Goal: Find specific page/section: Find specific page/section

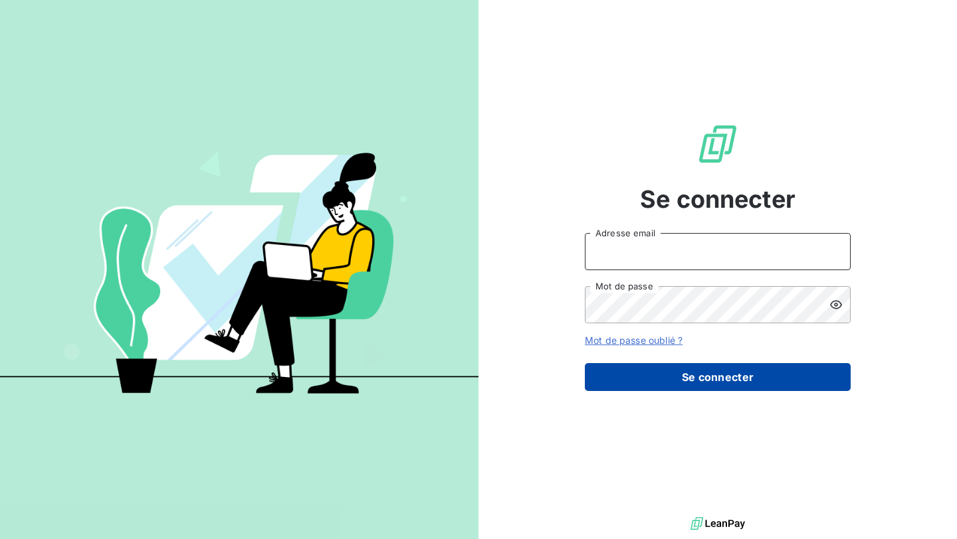
type input "[EMAIL_ADDRESS][PERSON_NAME][DOMAIN_NAME]"
click at [686, 377] on button "Se connecter" at bounding box center [718, 377] width 266 height 28
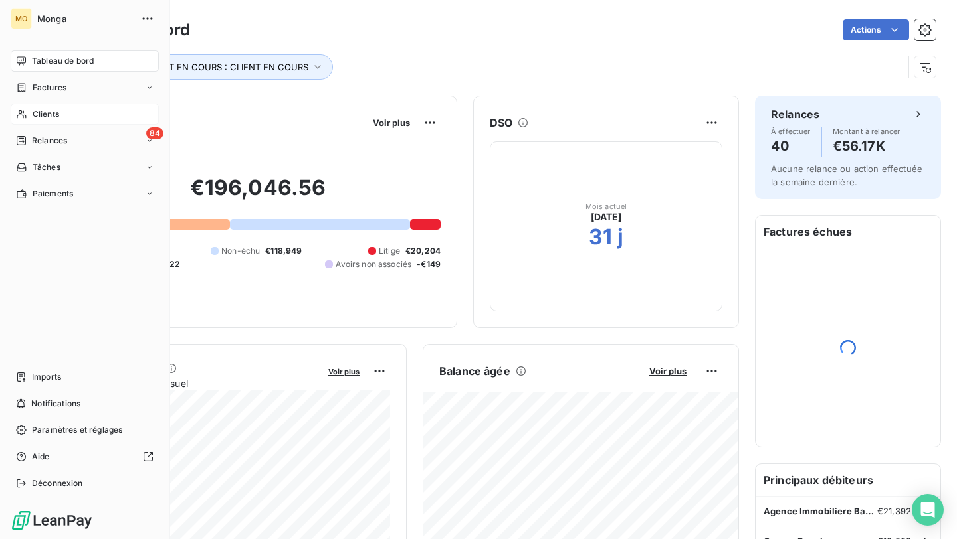
click at [62, 112] on div "Clients" at bounding box center [85, 114] width 148 height 21
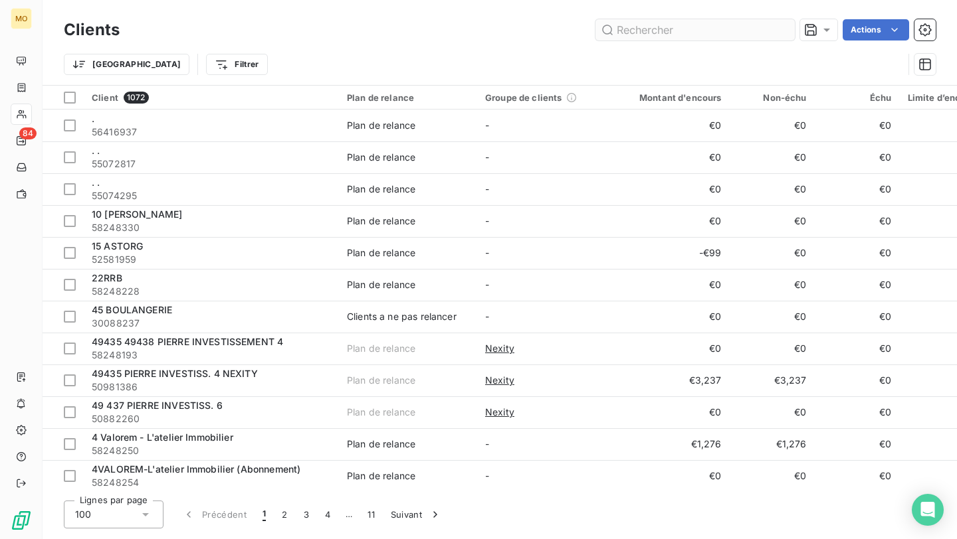
click at [696, 27] on input "text" at bounding box center [694, 29] width 199 height 21
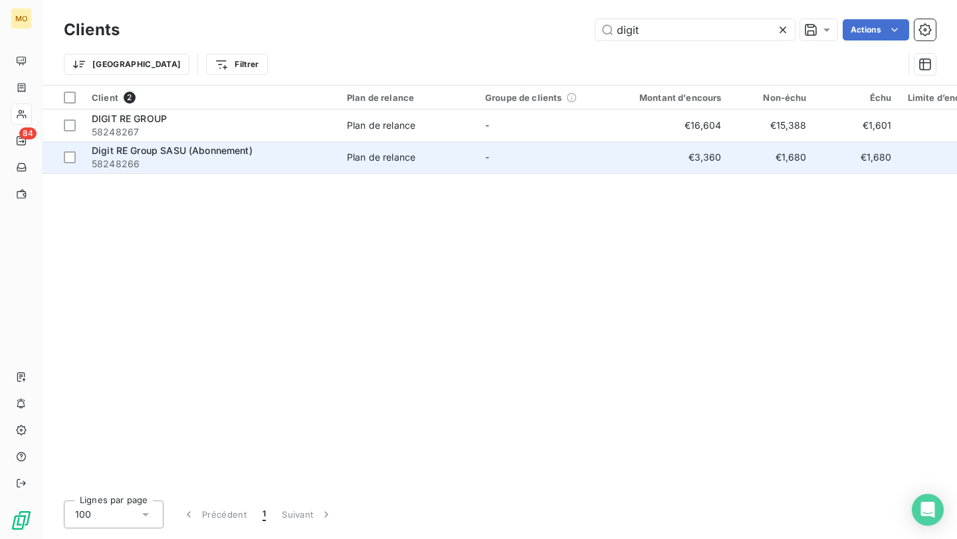
type input "digit"
click at [475, 168] on td "Plan de relance" at bounding box center [408, 157] width 138 height 32
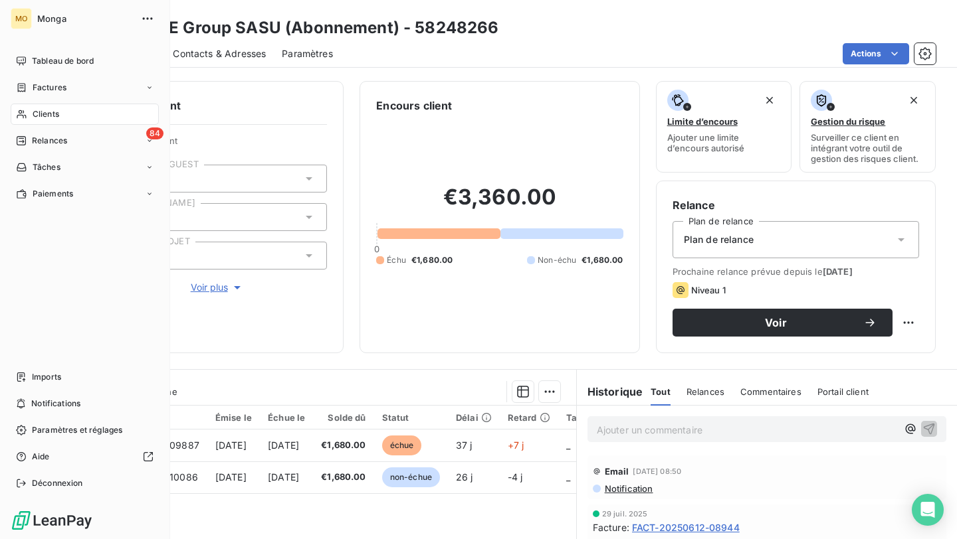
click at [31, 118] on div "Clients" at bounding box center [85, 114] width 148 height 21
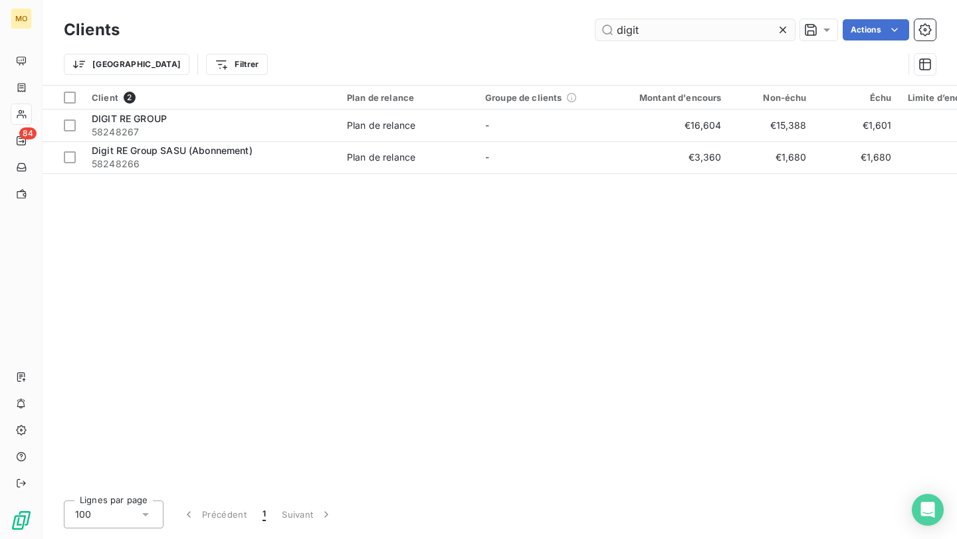
click at [658, 23] on input "digit" at bounding box center [694, 29] width 199 height 21
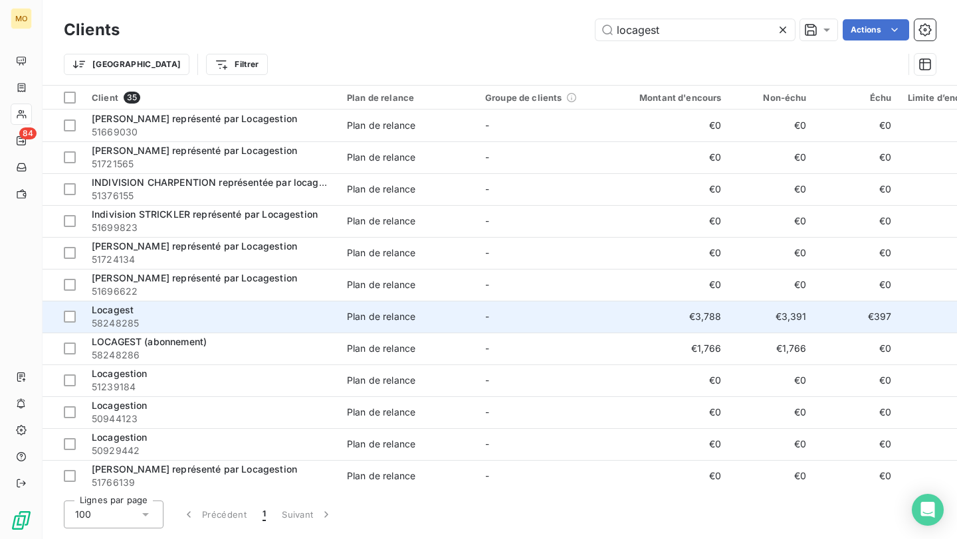
type input "locagest"
click at [257, 318] on span "58248285" at bounding box center [211, 323] width 239 height 13
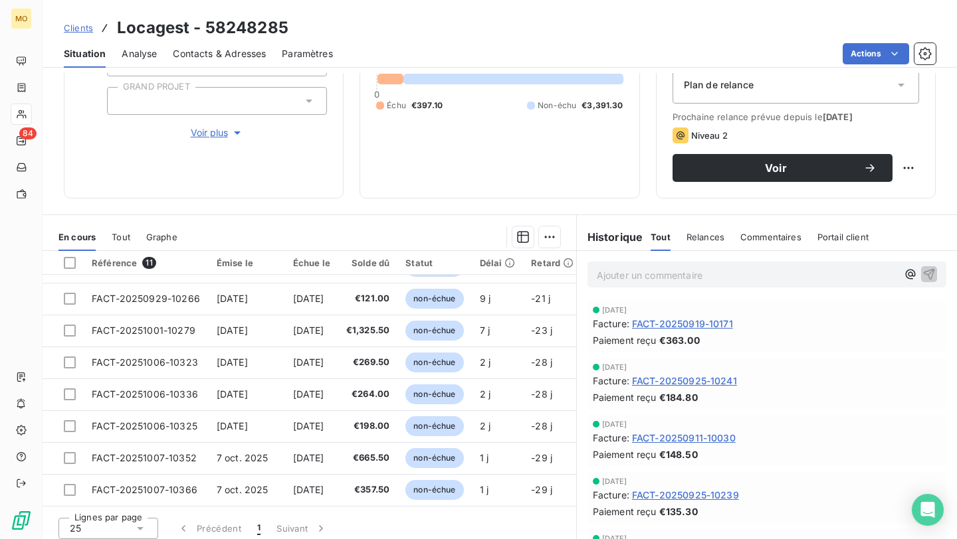
scroll to position [162, 0]
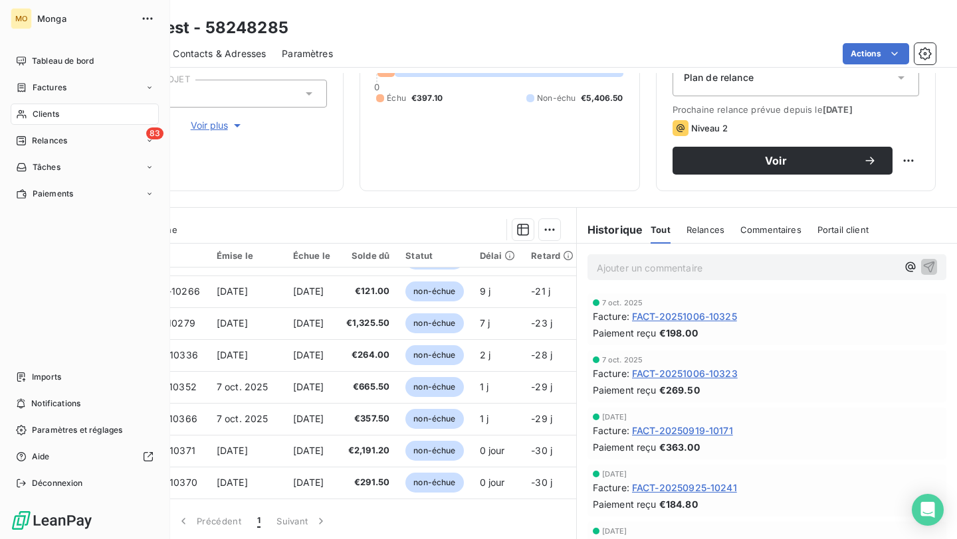
click at [50, 122] on div "Clients" at bounding box center [85, 114] width 148 height 21
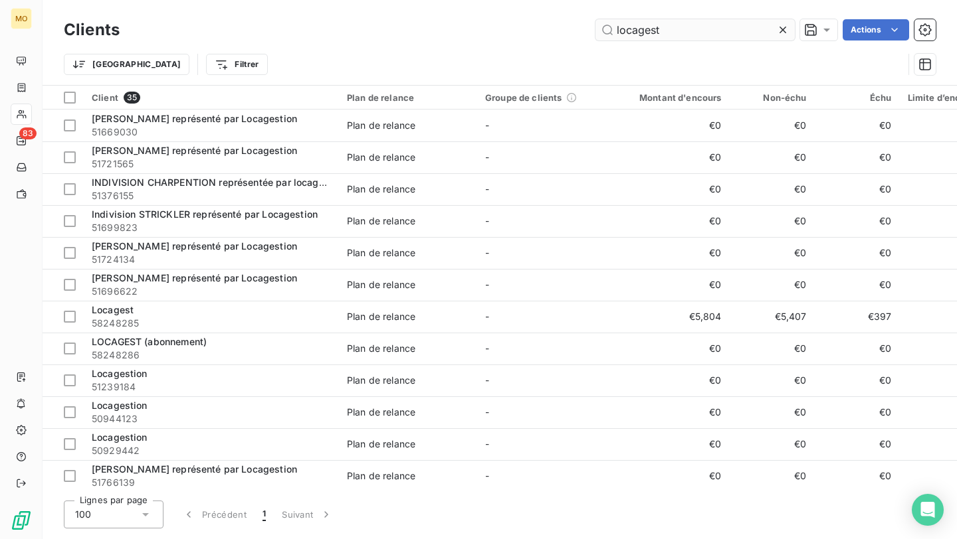
click at [650, 32] on input "locagest" at bounding box center [694, 29] width 199 height 21
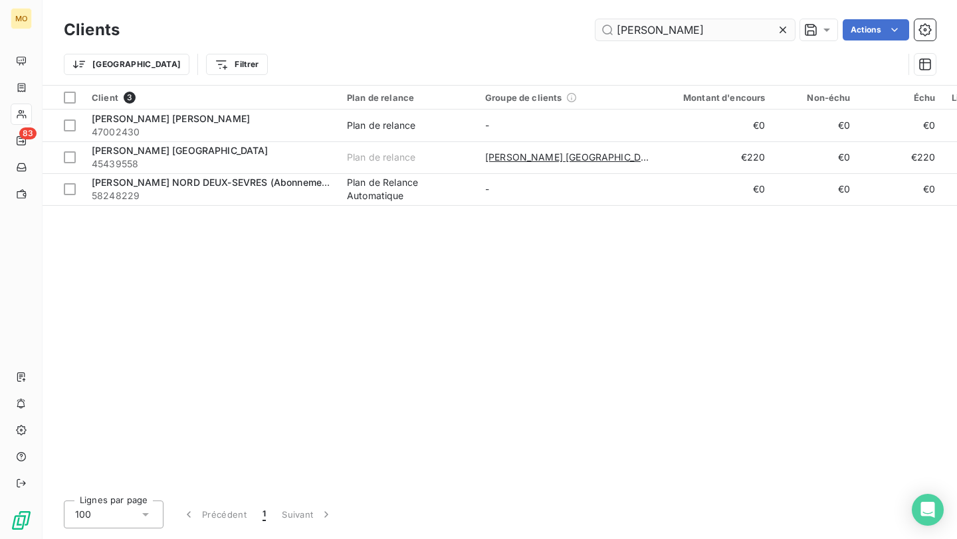
click at [628, 28] on input "[PERSON_NAME]" at bounding box center [694, 29] width 199 height 21
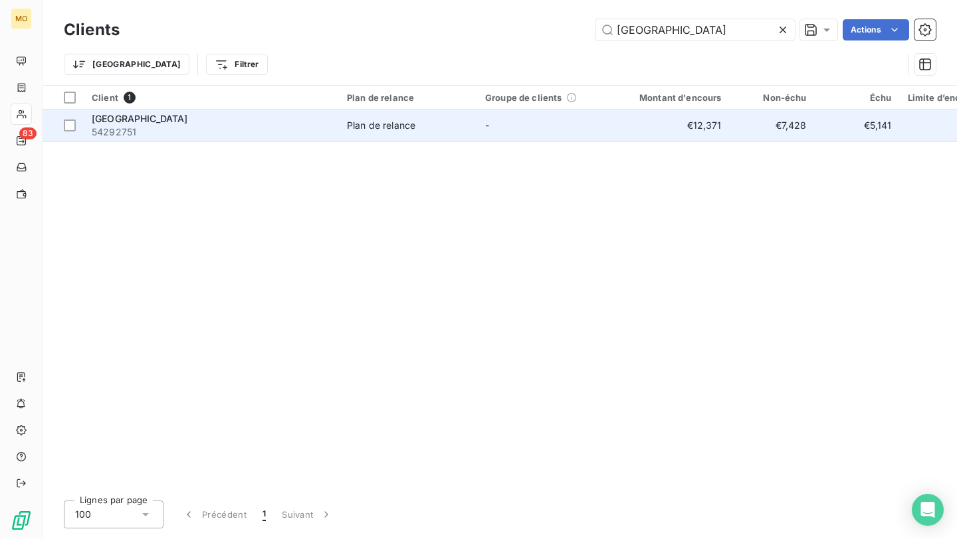
type input "[GEOGRAPHIC_DATA]"
click at [429, 130] on span "Plan de relance" at bounding box center [408, 125] width 122 height 13
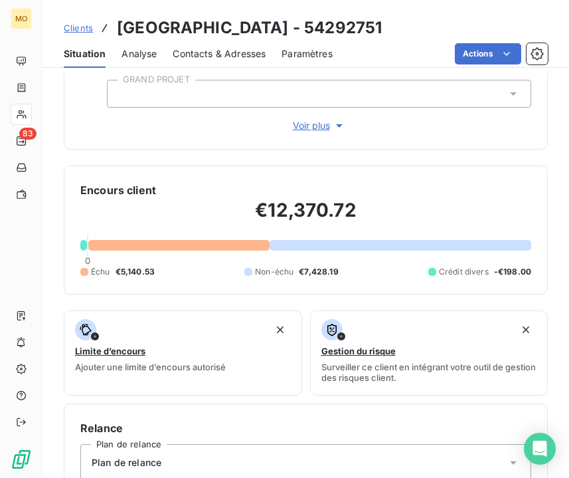
scroll to position [442, 0]
